Goal: Answer question/provide support

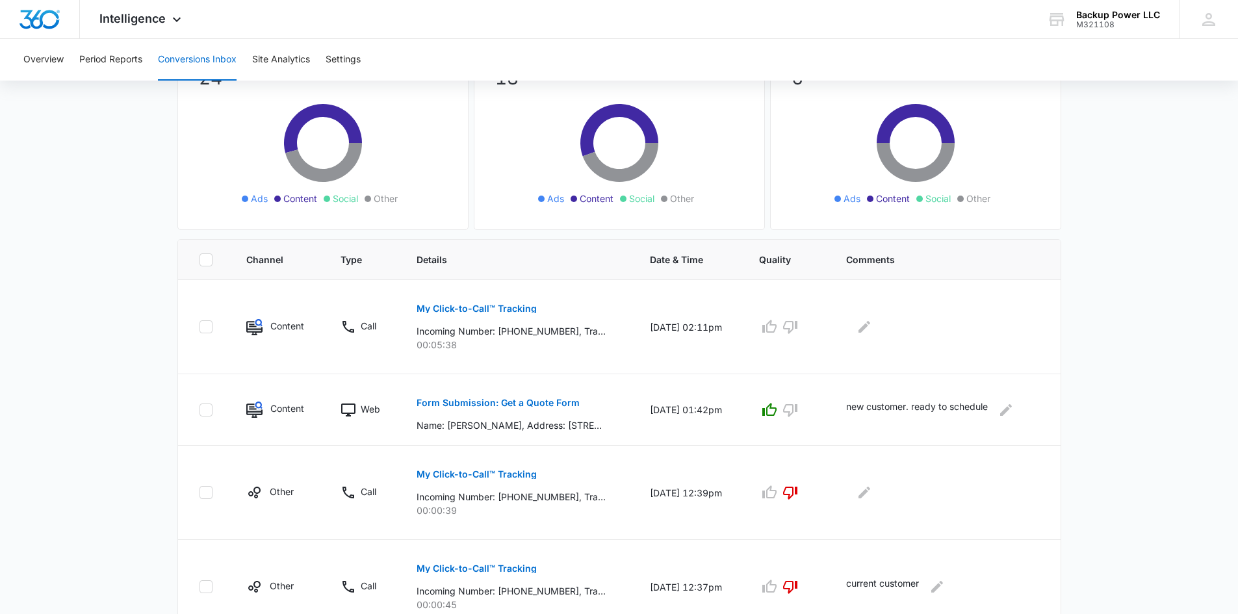
scroll to position [130, 0]
click at [471, 307] on p "My Click-to-Call™ Tracking" at bounding box center [477, 308] width 120 height 9
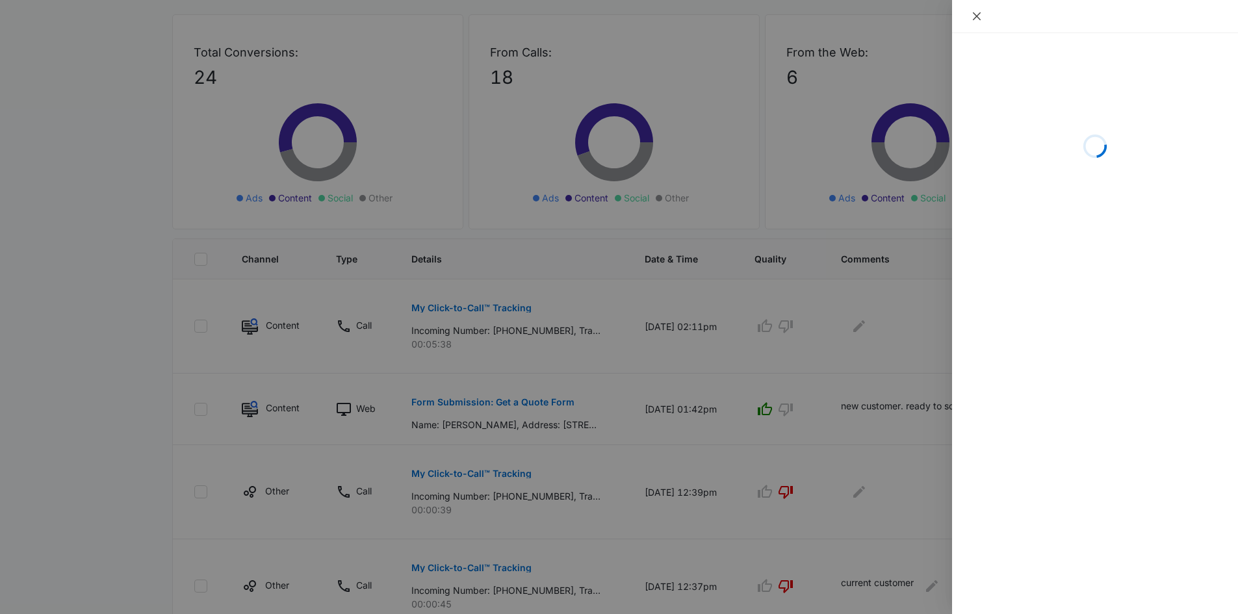
click at [970, 12] on button "Close" at bounding box center [977, 16] width 18 height 12
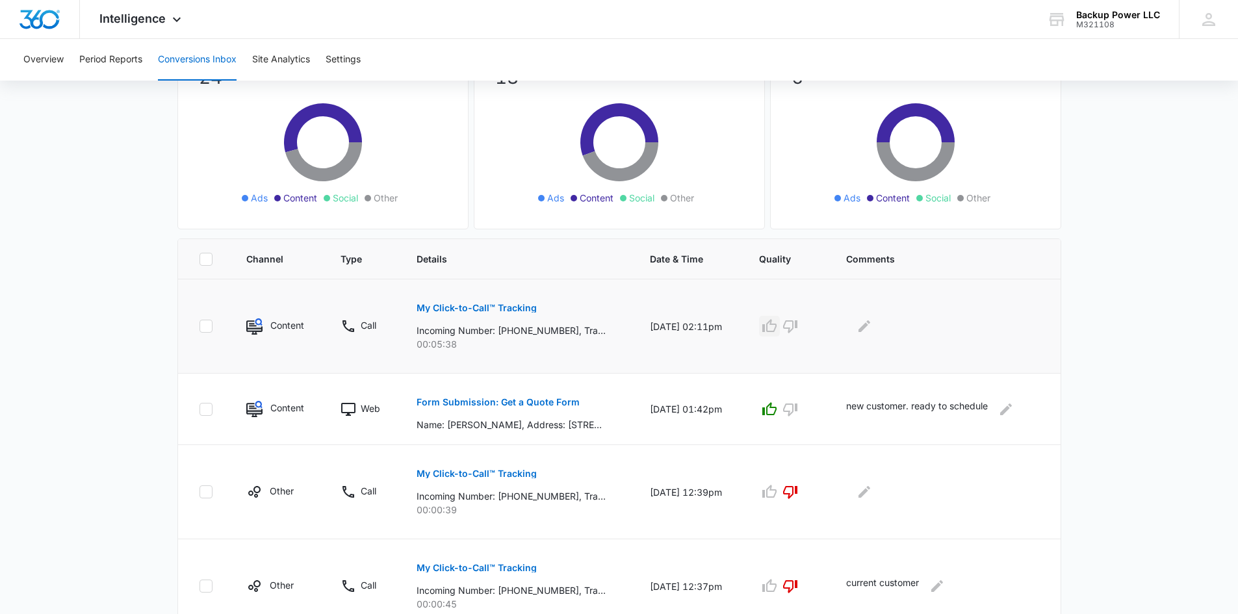
click at [775, 328] on icon "button" at bounding box center [770, 326] width 16 height 16
click at [868, 322] on icon "Edit Comments" at bounding box center [865, 326] width 16 height 16
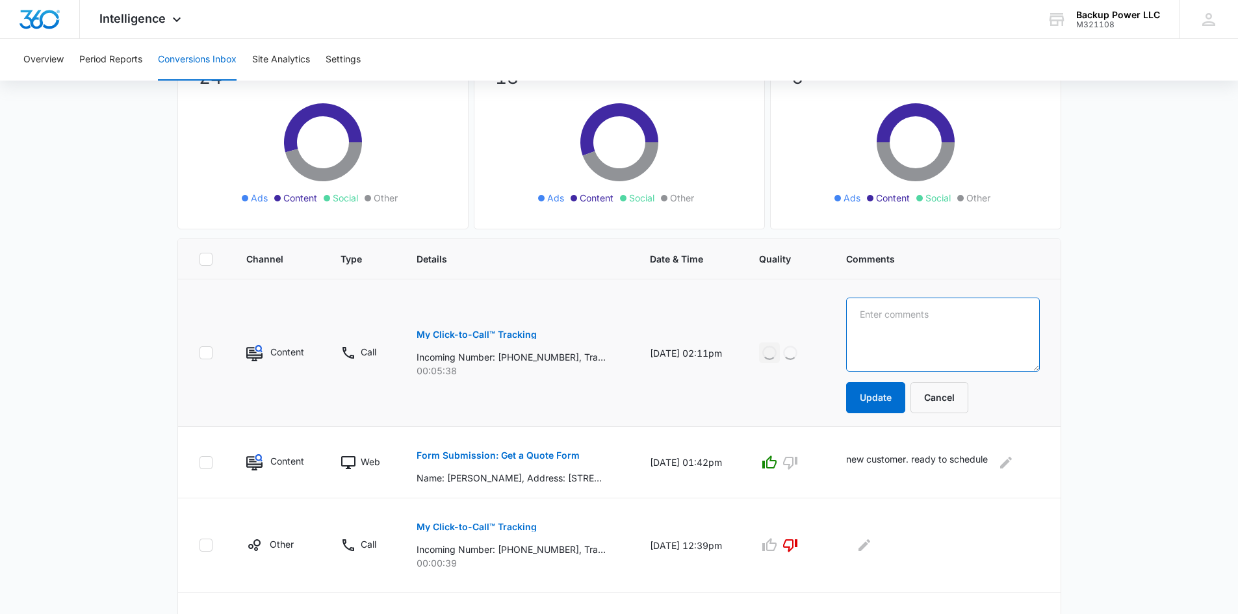
click at [929, 330] on textarea at bounding box center [943, 335] width 194 height 74
type textarea "new customer. ready to schedule."
click at [878, 397] on button "Update" at bounding box center [875, 397] width 59 height 31
